Goal: Task Accomplishment & Management: Use online tool/utility

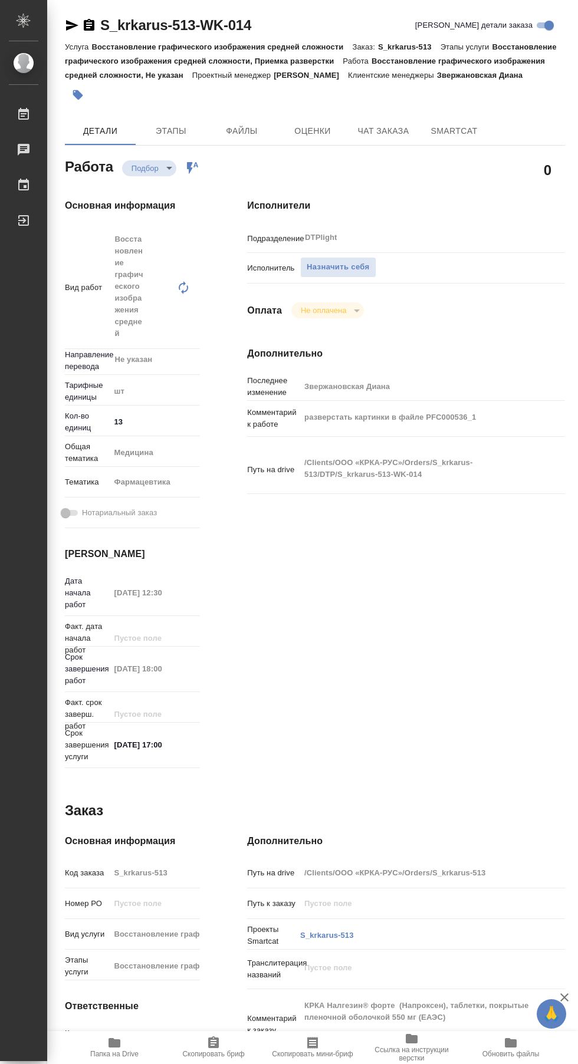
type textarea "x"
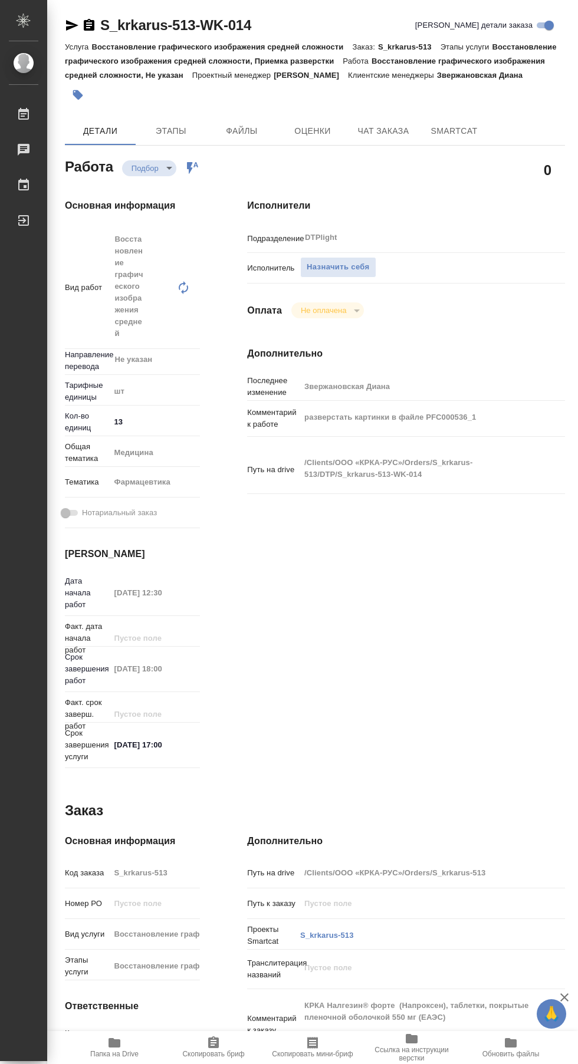
type textarea "x"
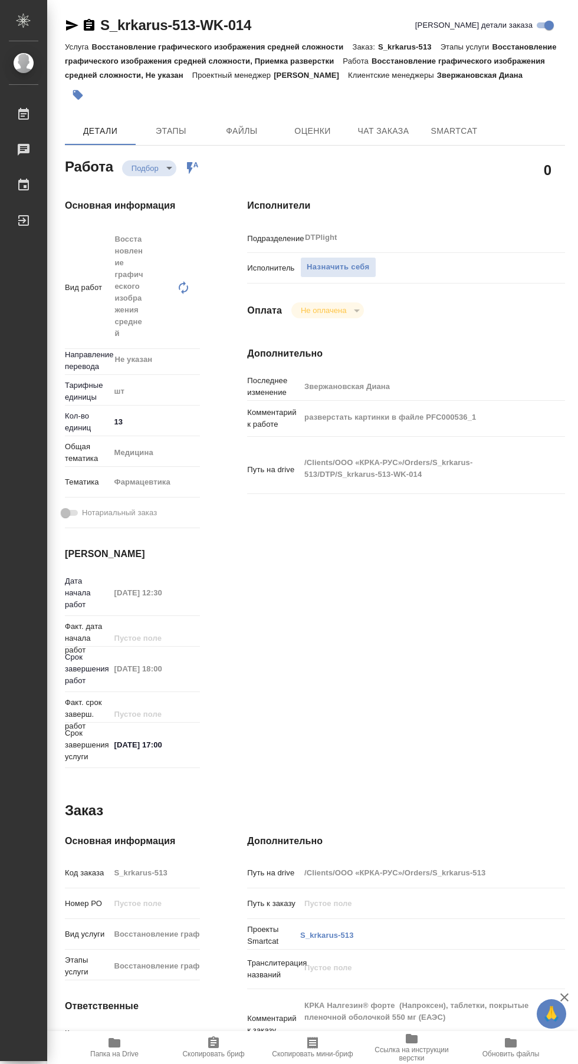
type textarea "x"
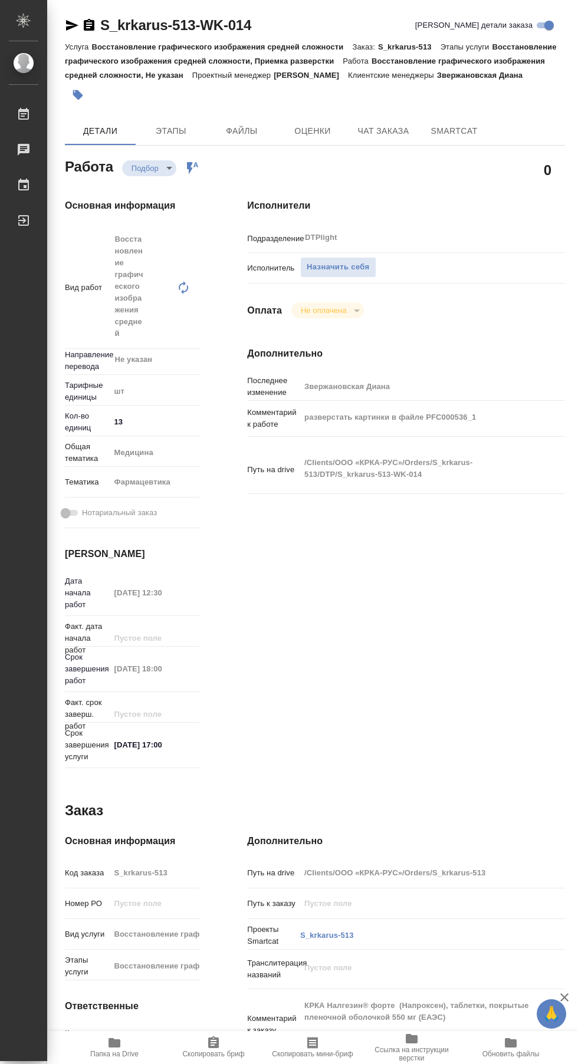
type textarea "x"
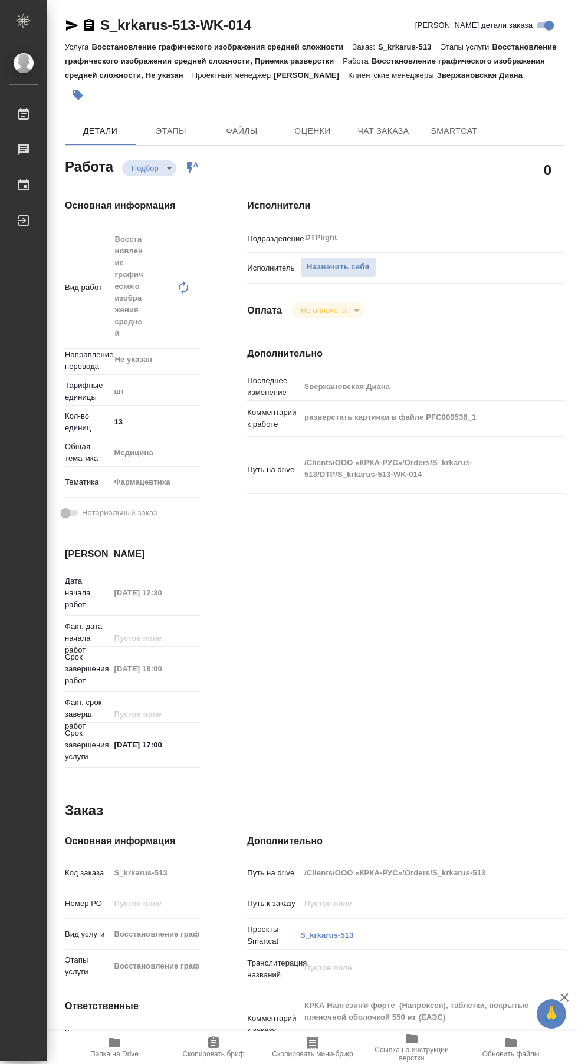
type textarea "x"
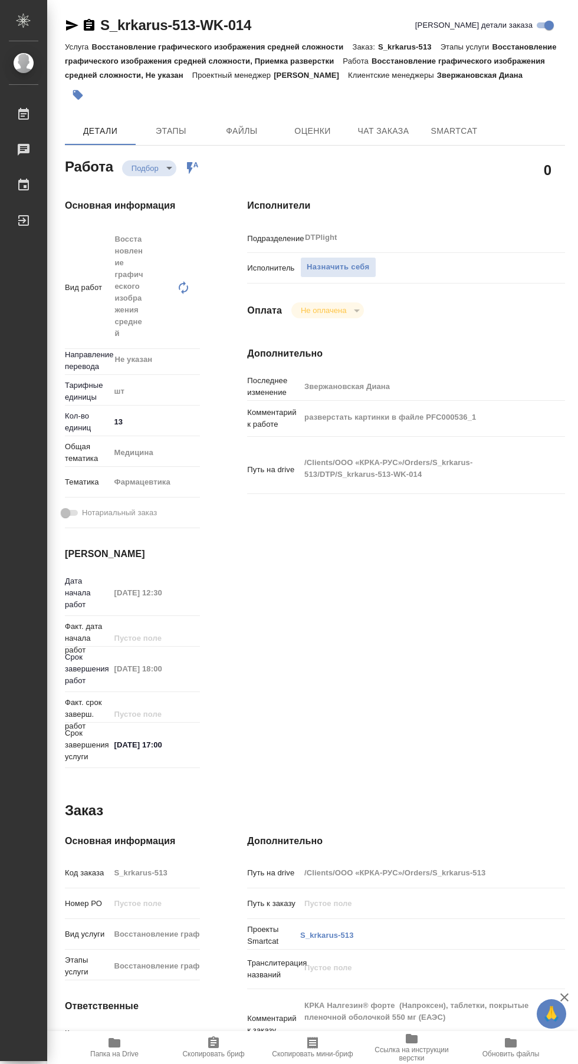
type textarea "x"
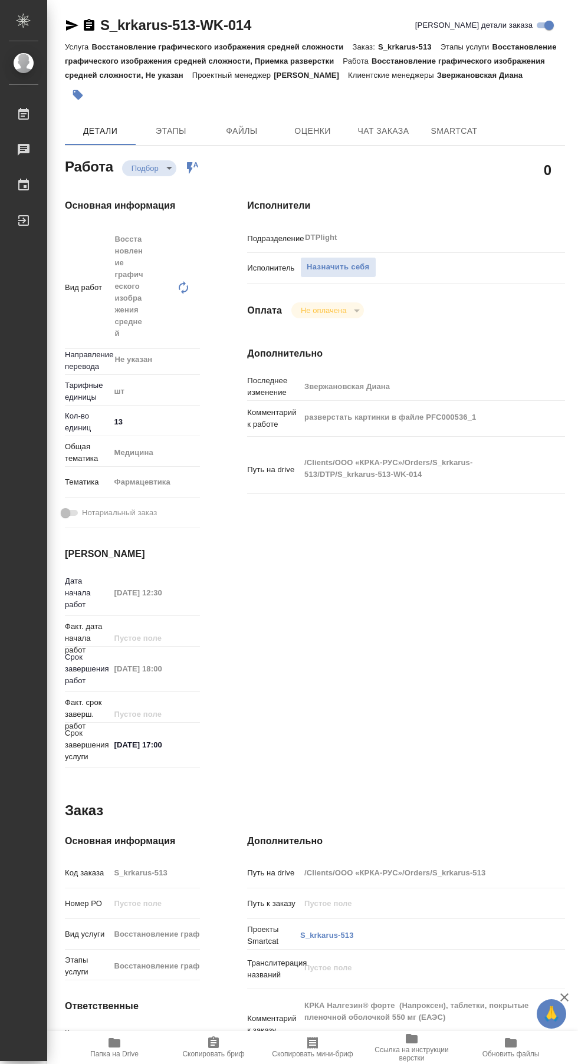
click at [229, 1058] on span "Скопировать бриф" at bounding box center [213, 1054] width 62 height 8
